Goal: Feedback & Contribution: Leave review/rating

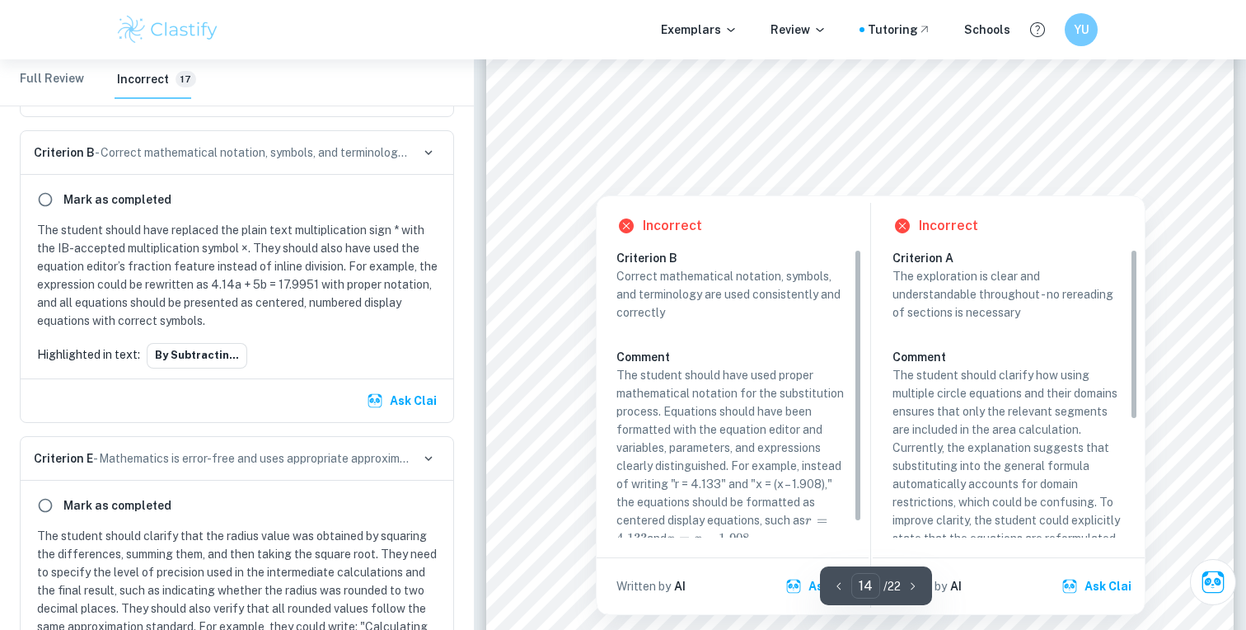
scroll to position [16, 0]
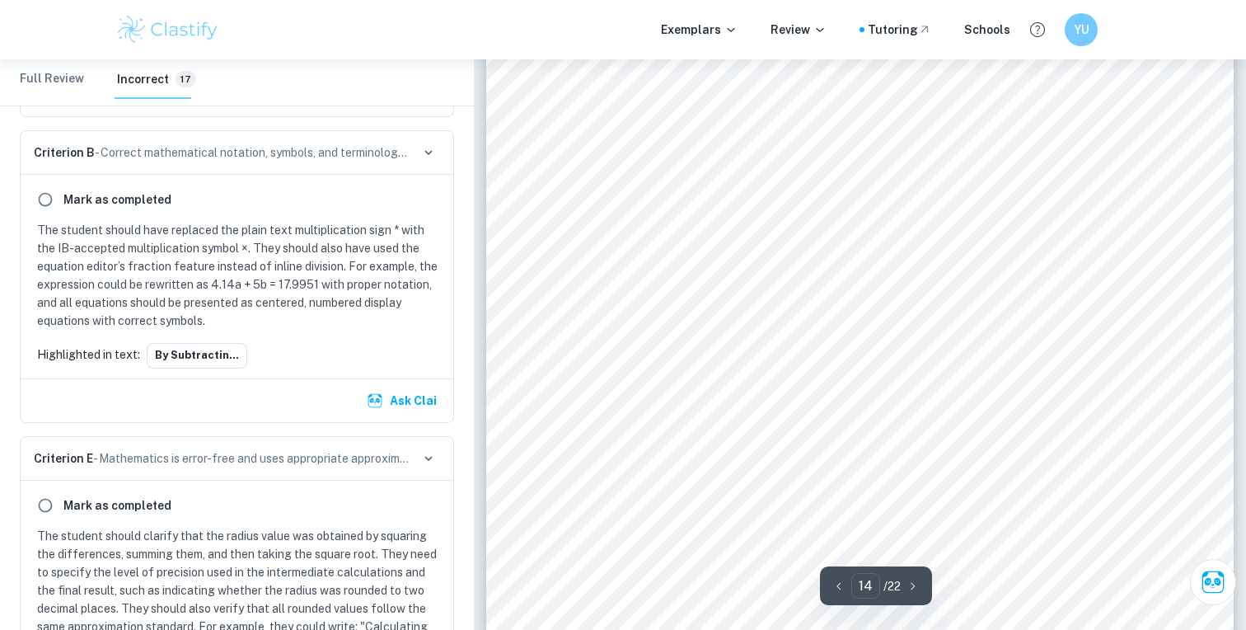
click at [555, 185] on div "When two arcs are used to define the upper and lower bounds of an area, the int…" at bounding box center [859, 485] width 747 height 1057
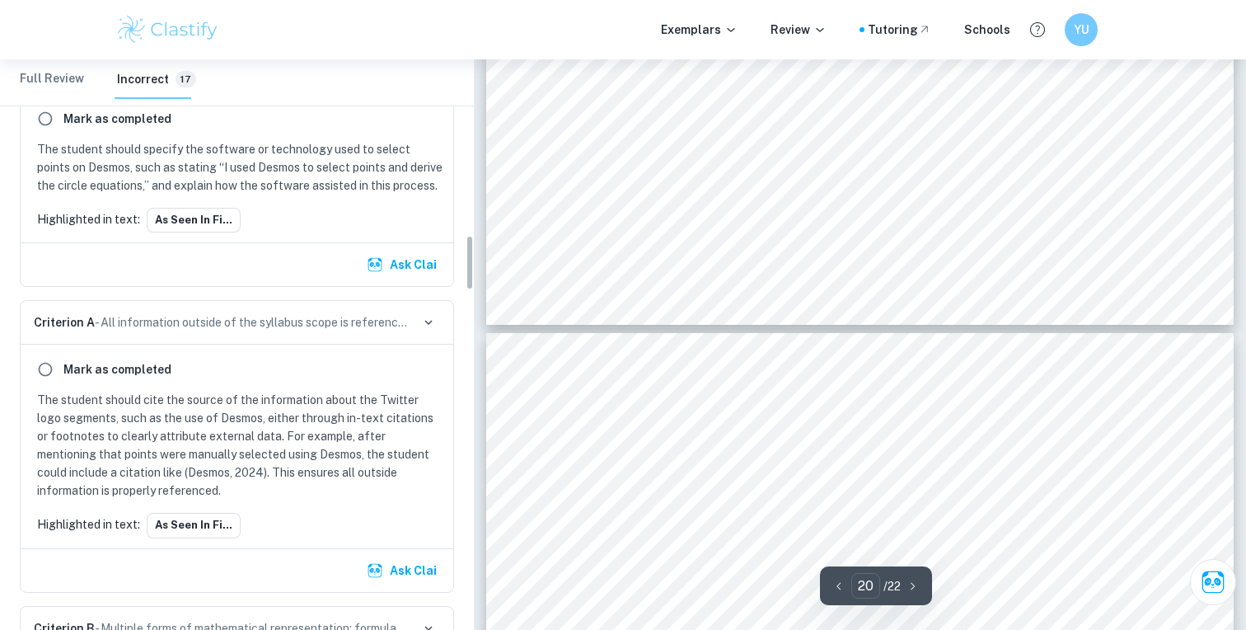
scroll to position [991, 0]
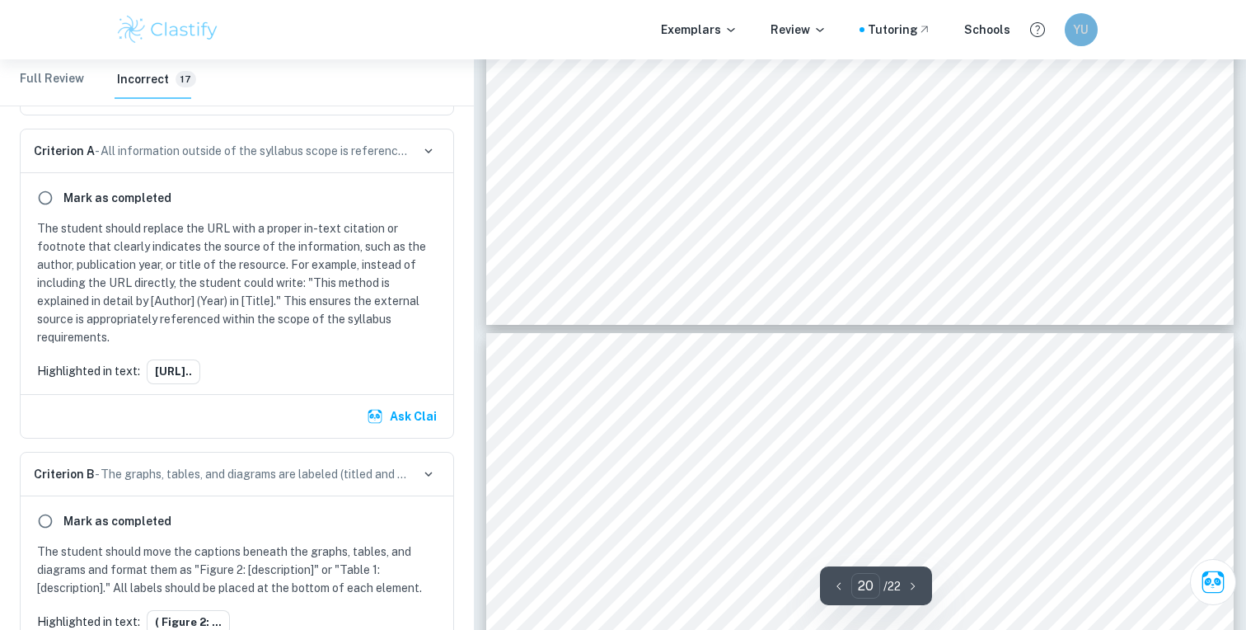
click at [1089, 27] on h6 "YU" at bounding box center [1080, 30] width 19 height 18
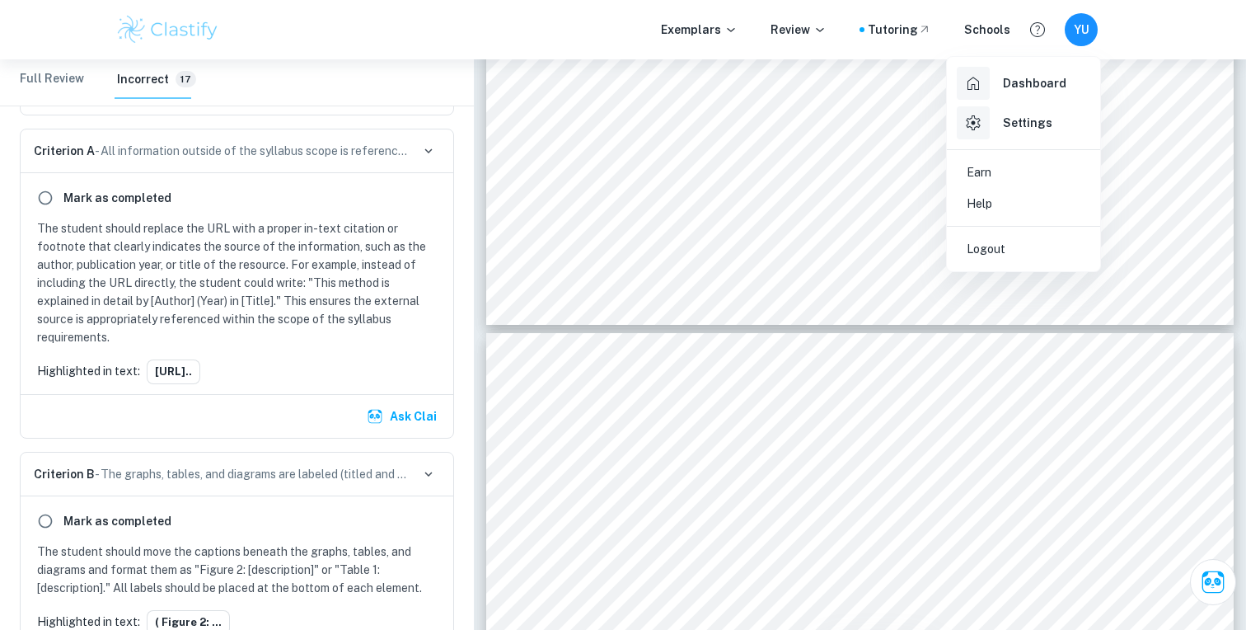
click at [1022, 82] on h6 "Dashboard" at bounding box center [1034, 83] width 63 height 18
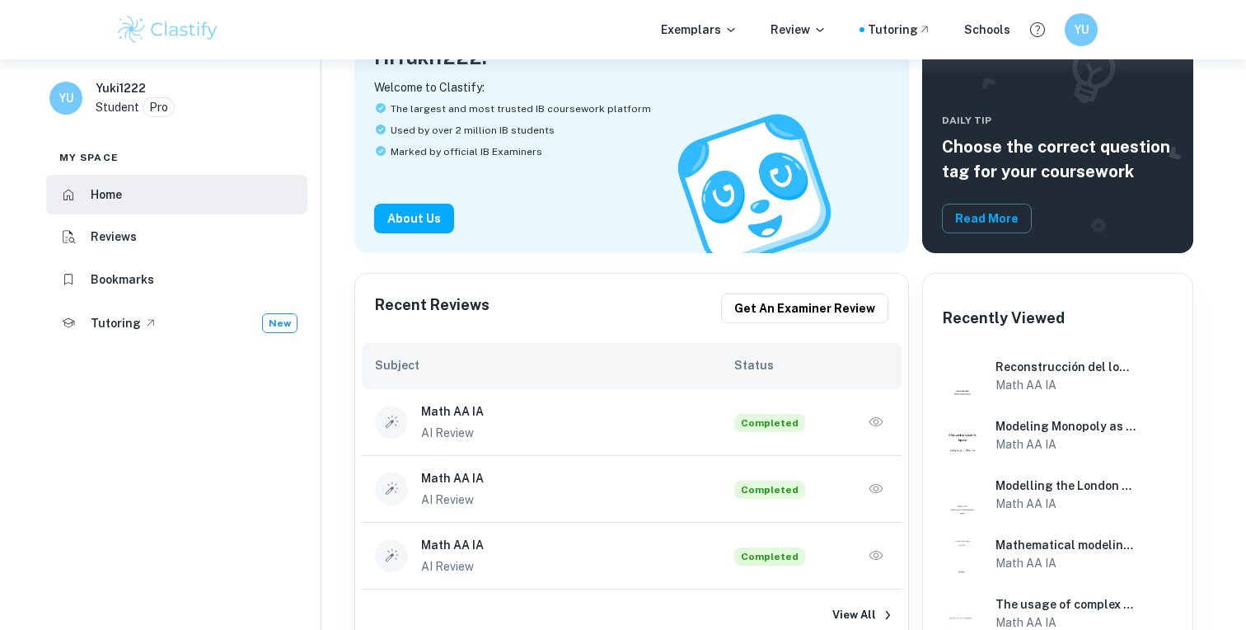
scroll to position [161, 0]
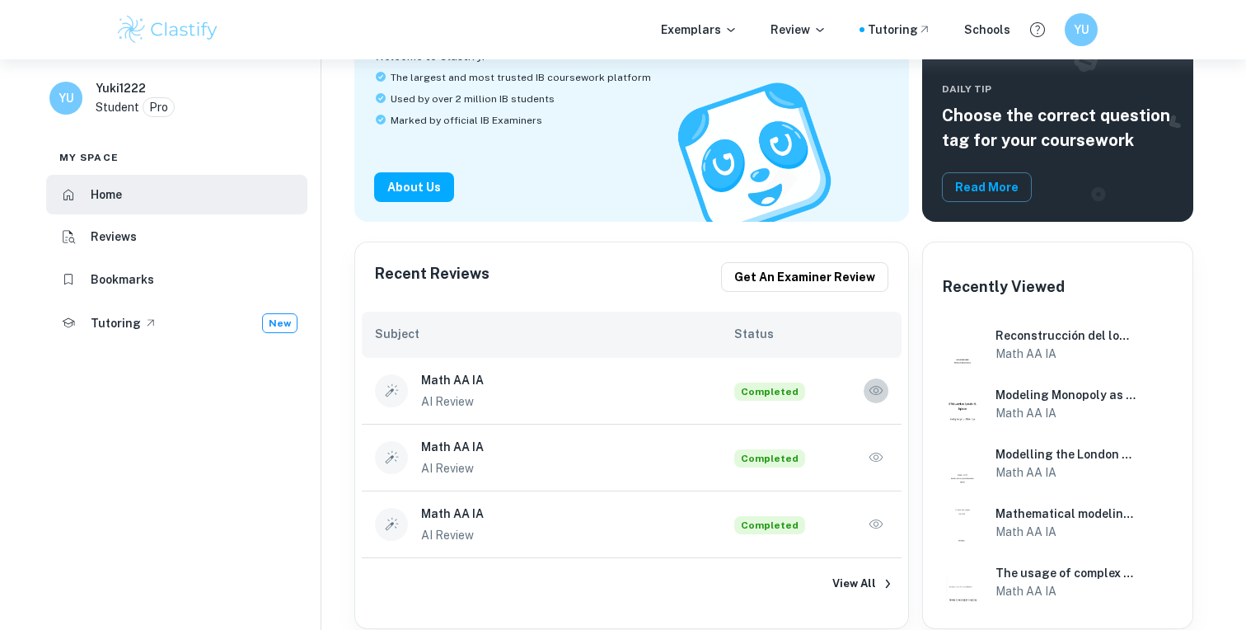
click at [880, 396] on icon "button" at bounding box center [876, 390] width 16 height 16
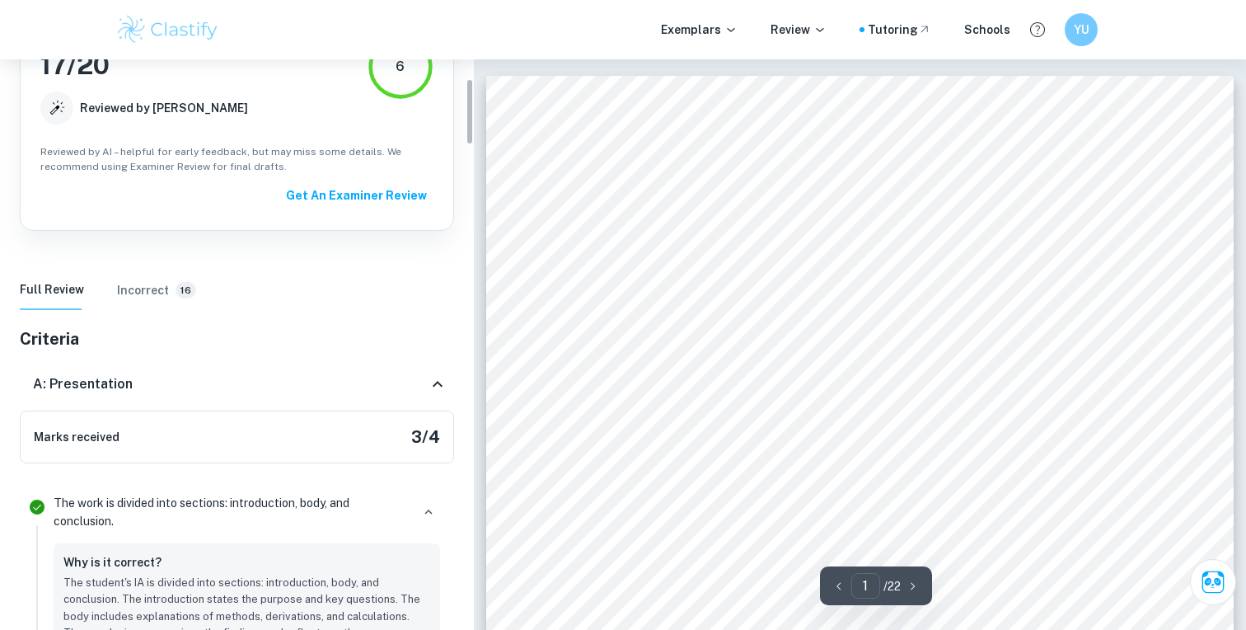
click at [442, 383] on icon at bounding box center [438, 384] width 20 height 20
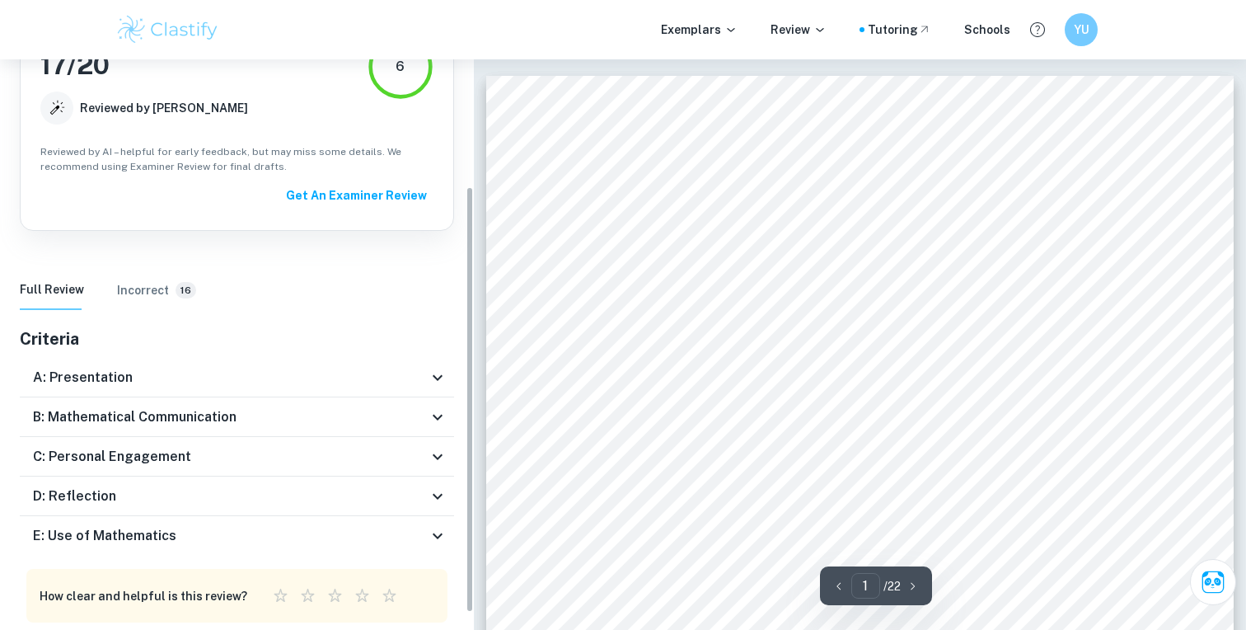
scroll to position [193, 0]
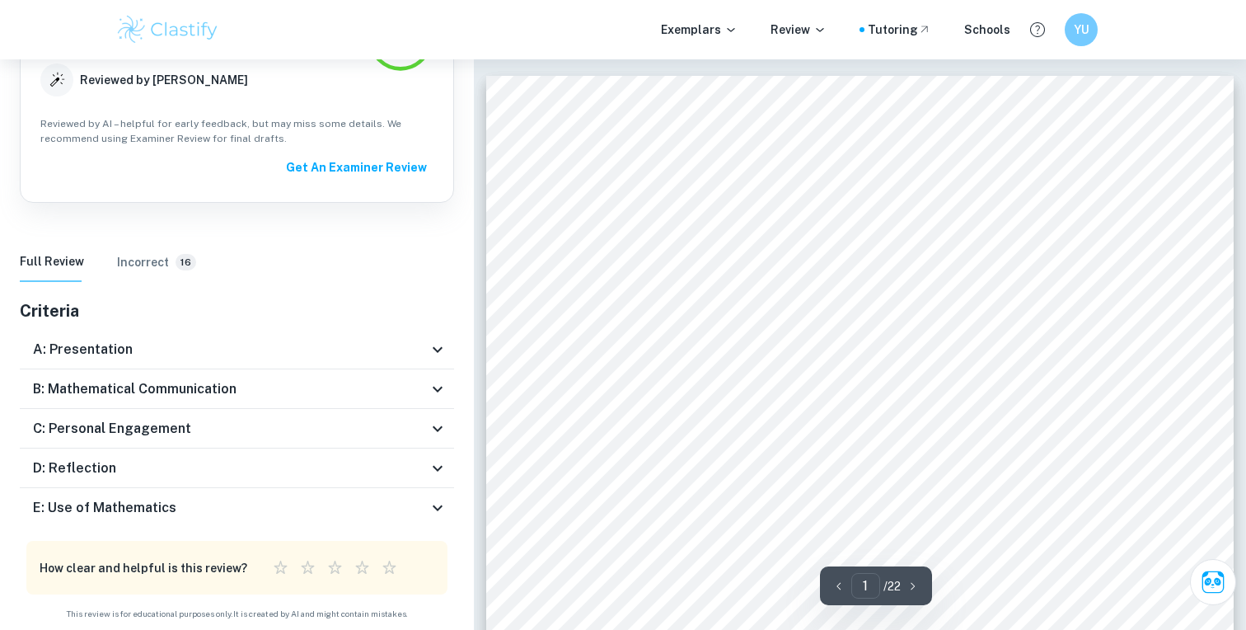
click at [429, 345] on icon at bounding box center [438, 350] width 20 height 20
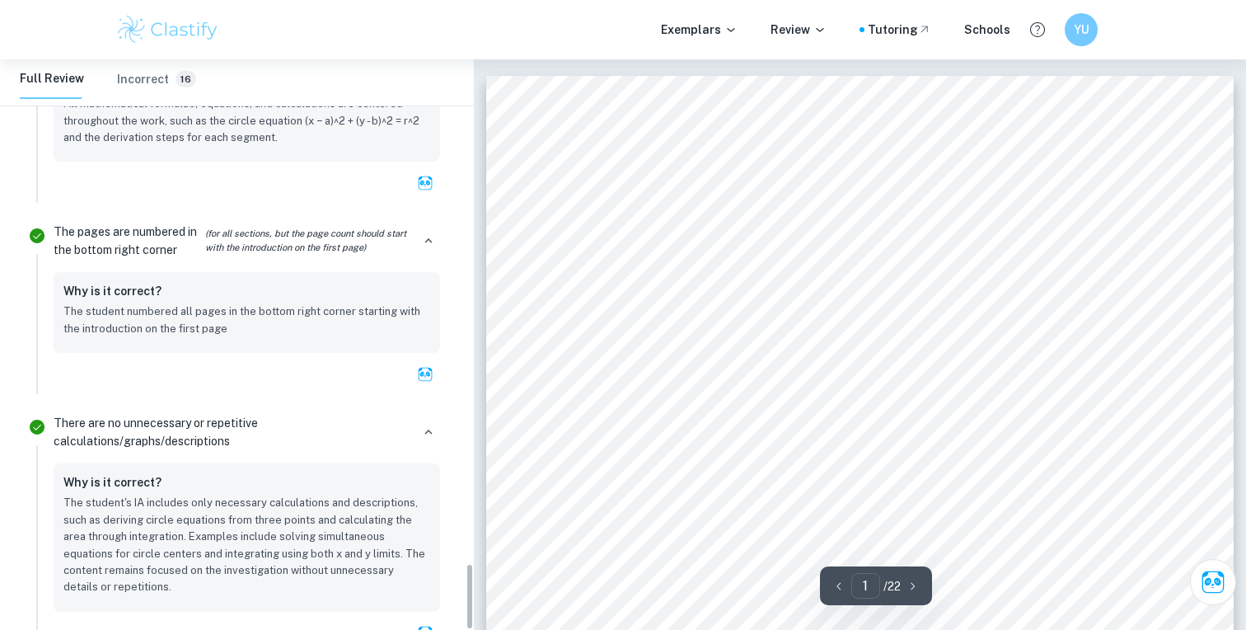
scroll to position [4247, 0]
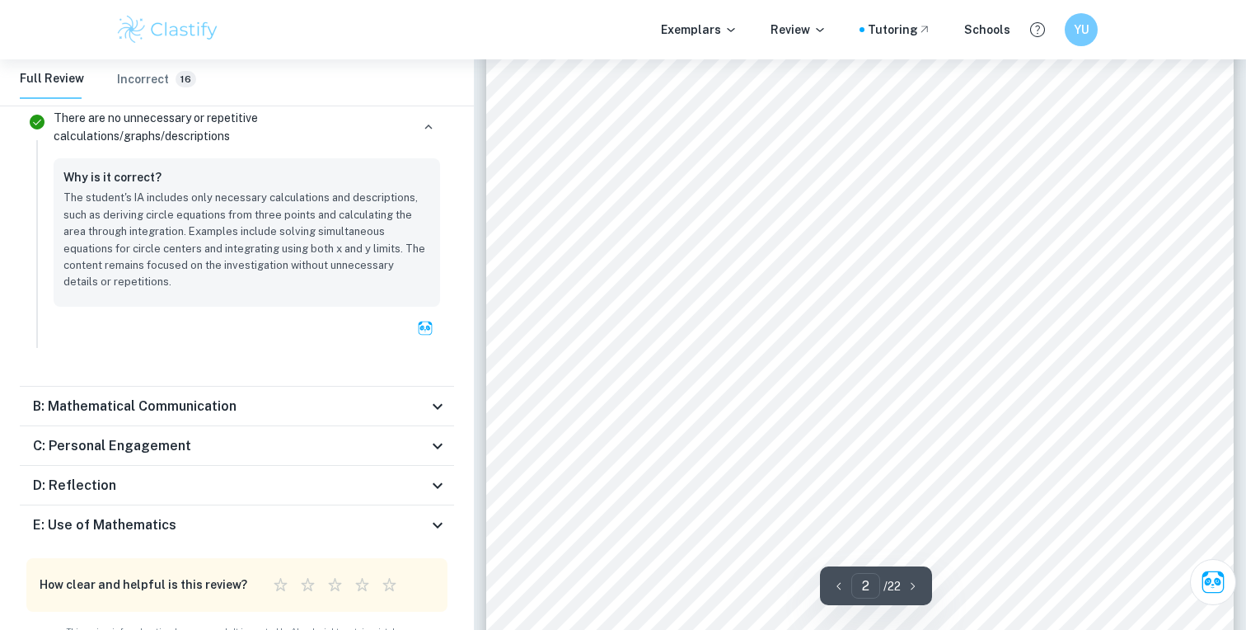
type input "3"
click at [433, 396] on icon at bounding box center [438, 406] width 20 height 20
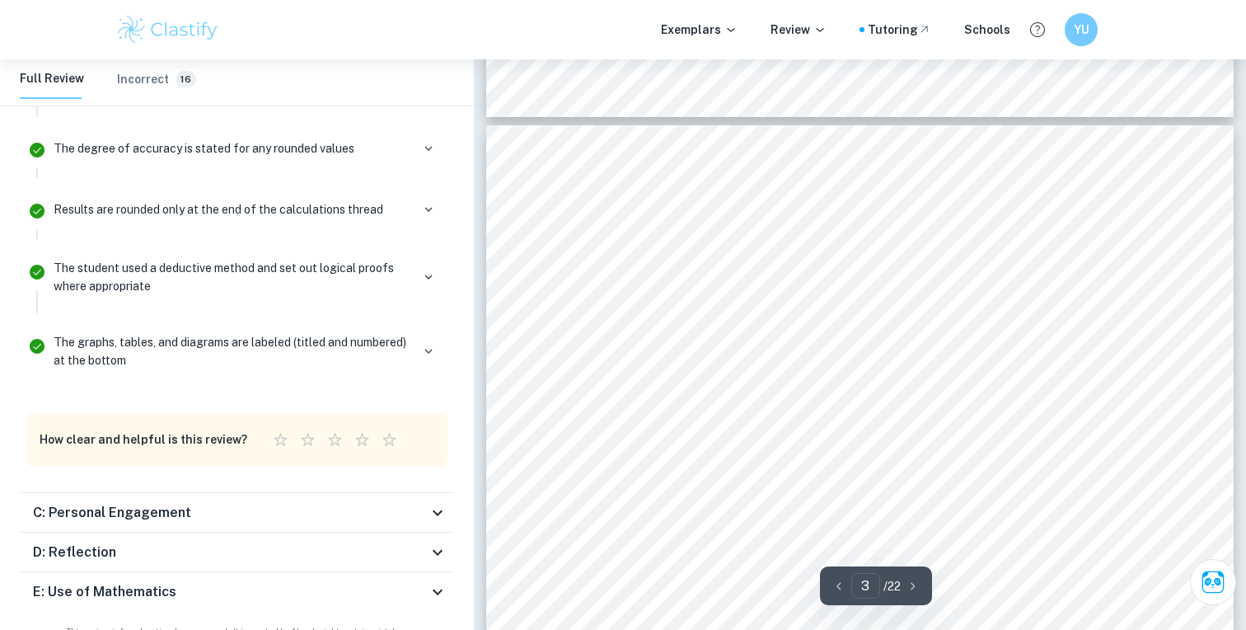
scroll to position [2079, 0]
click at [434, 503] on icon at bounding box center [438, 513] width 20 height 20
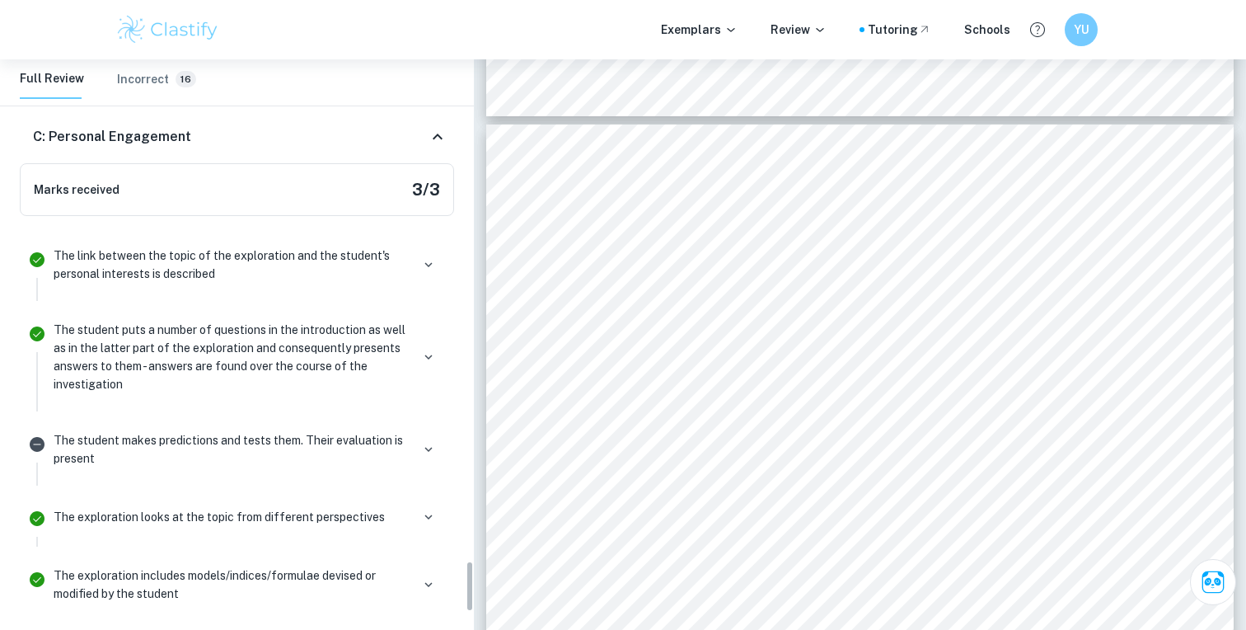
scroll to position [5733, 0]
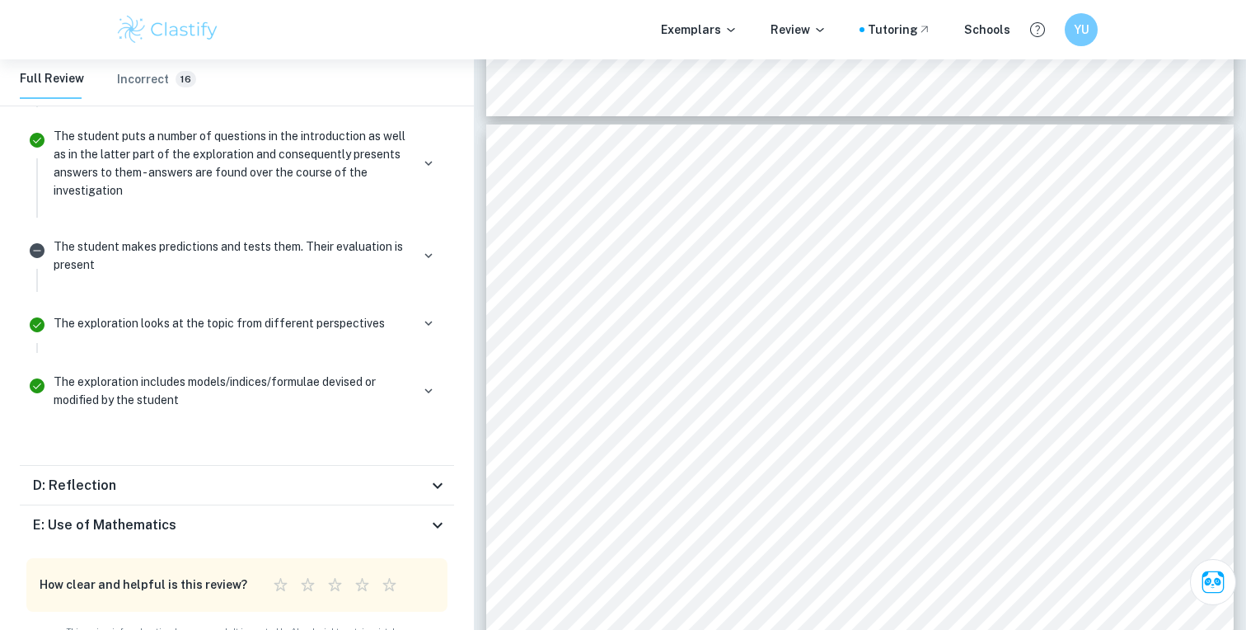
click at [423, 476] on div "D: Reflection" at bounding box center [230, 486] width 395 height 20
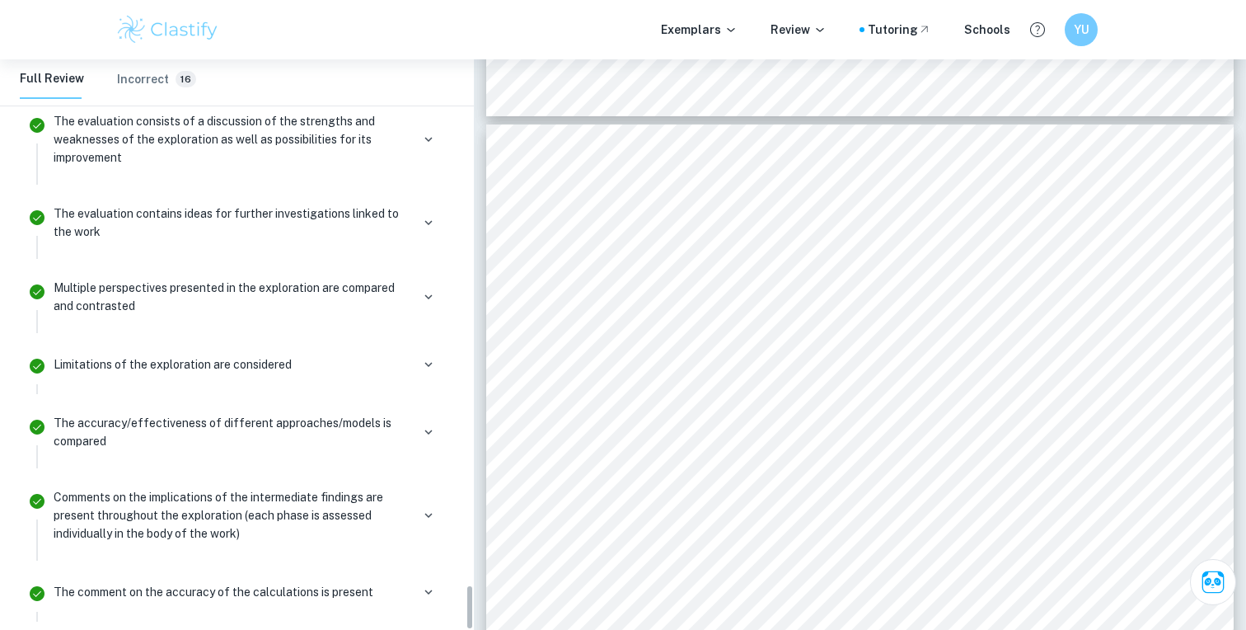
scroll to position [6499, 0]
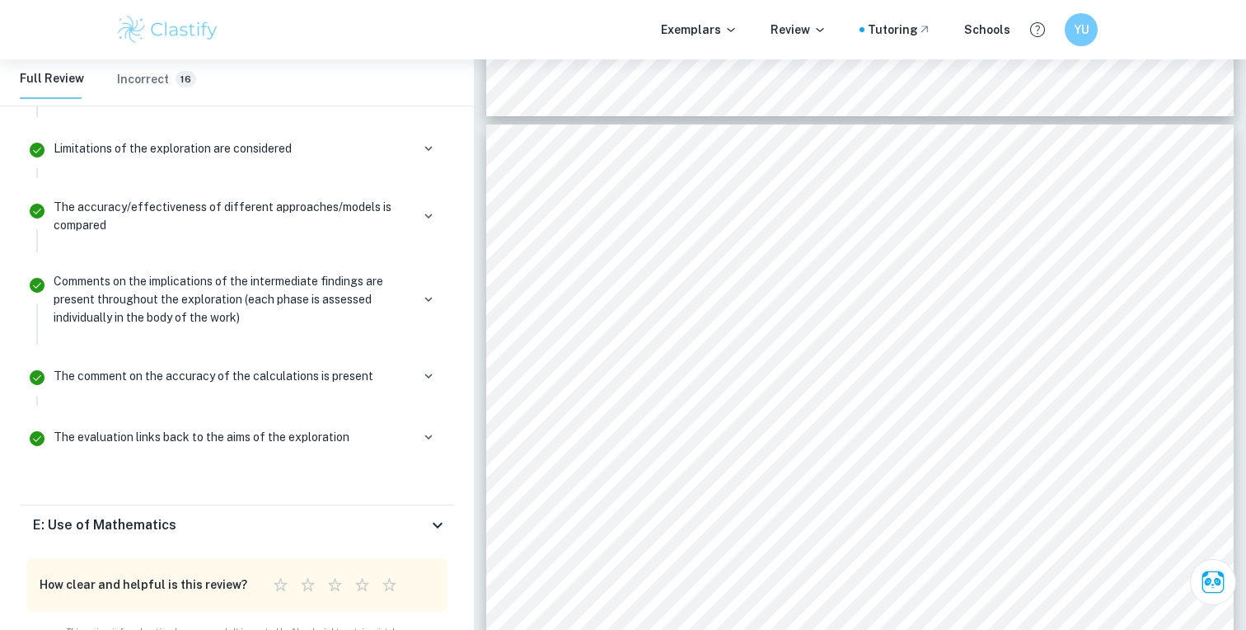
click at [437, 515] on icon at bounding box center [438, 525] width 20 height 20
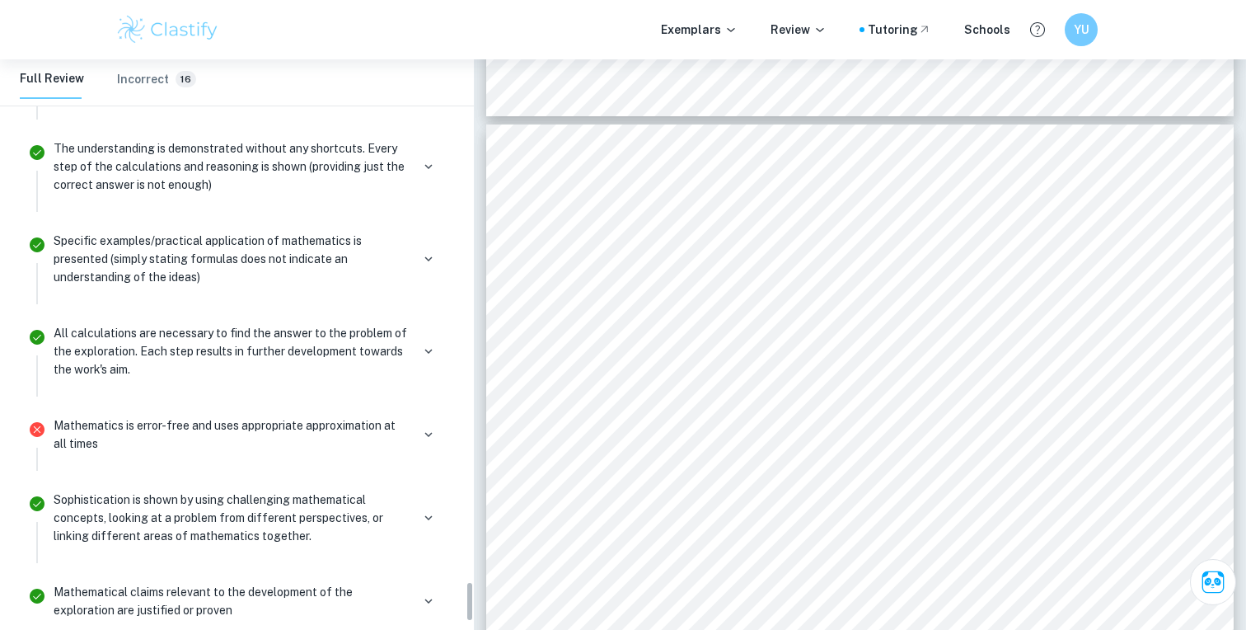
scroll to position [7224, 0]
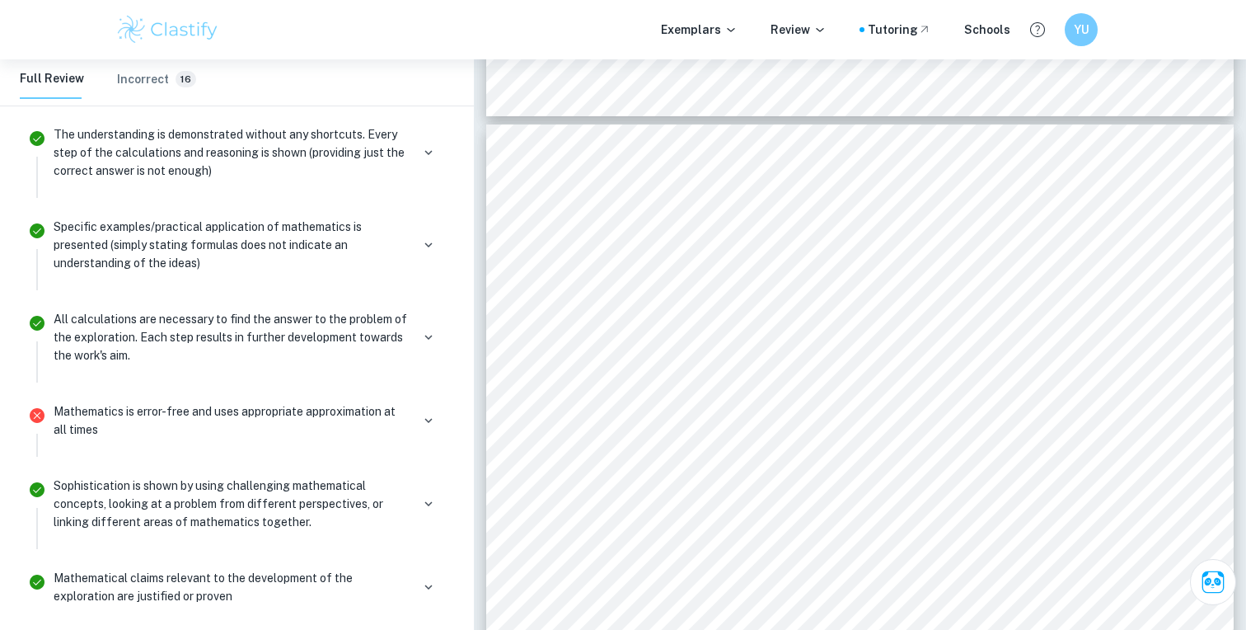
click at [442, 474] on div "Sophistication is shown by using challenging mathematical concepts, looking at …" at bounding box center [247, 509] width 400 height 77
click at [426, 476] on div "Sophistication is shown by using challenging mathematical concepts, looking at …" at bounding box center [247, 503] width 387 height 54
click at [424, 496] on icon "button" at bounding box center [428, 503] width 15 height 15
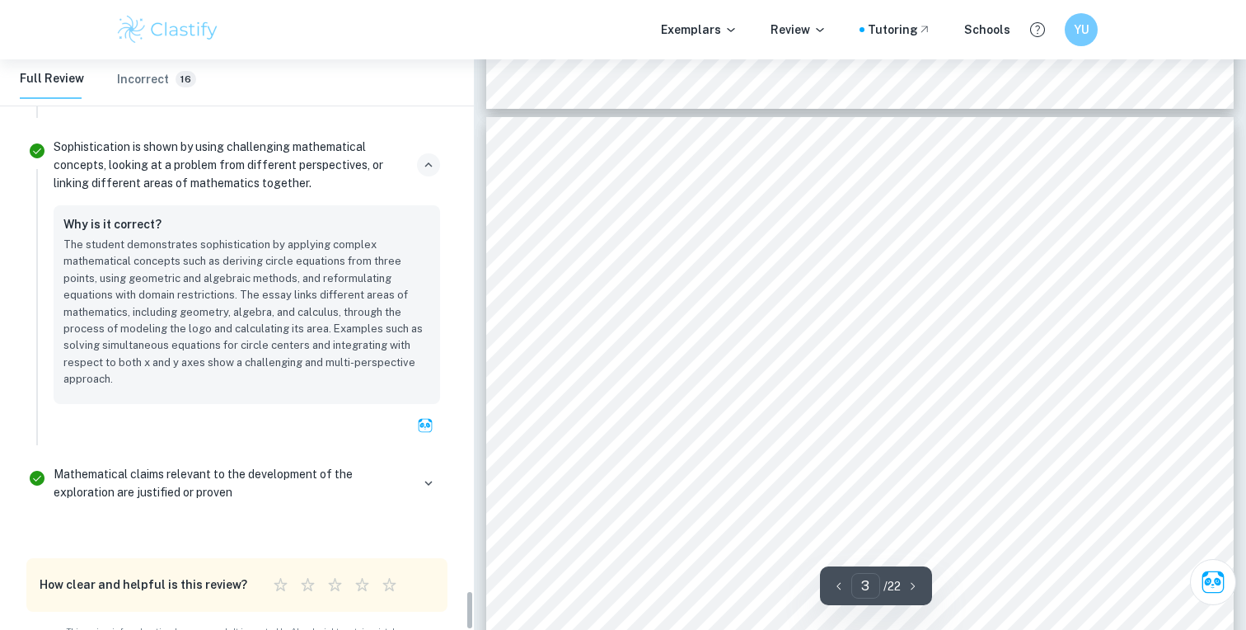
scroll to position [2337, 0]
